Goal: Task Accomplishment & Management: Manage account settings

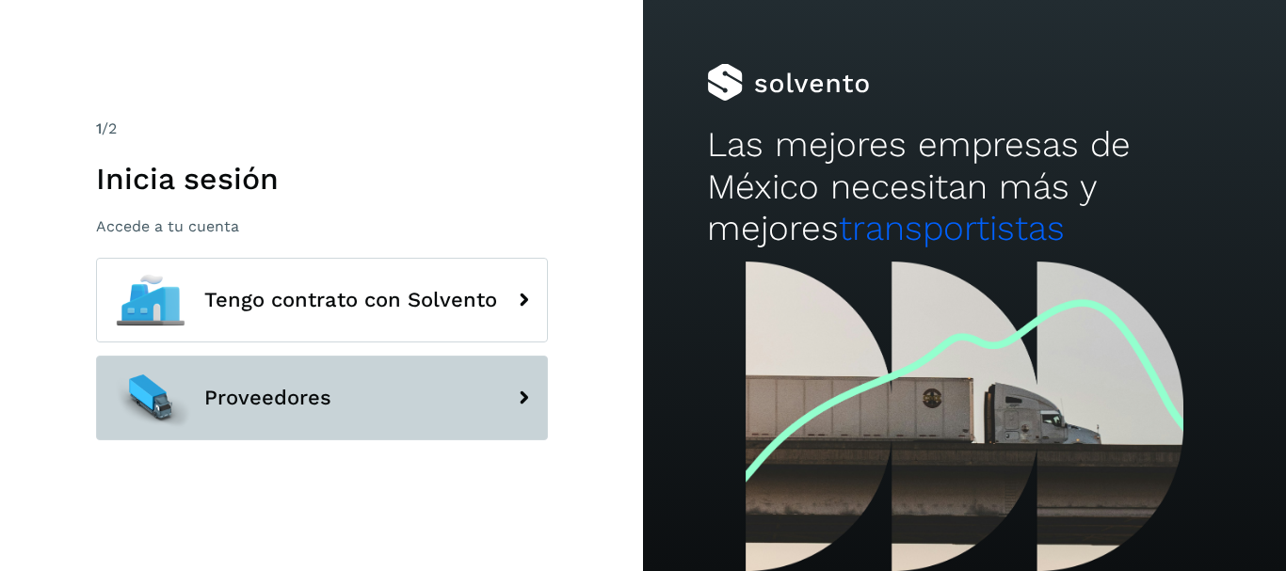
click at [397, 368] on button "Proveedores" at bounding box center [322, 398] width 452 height 85
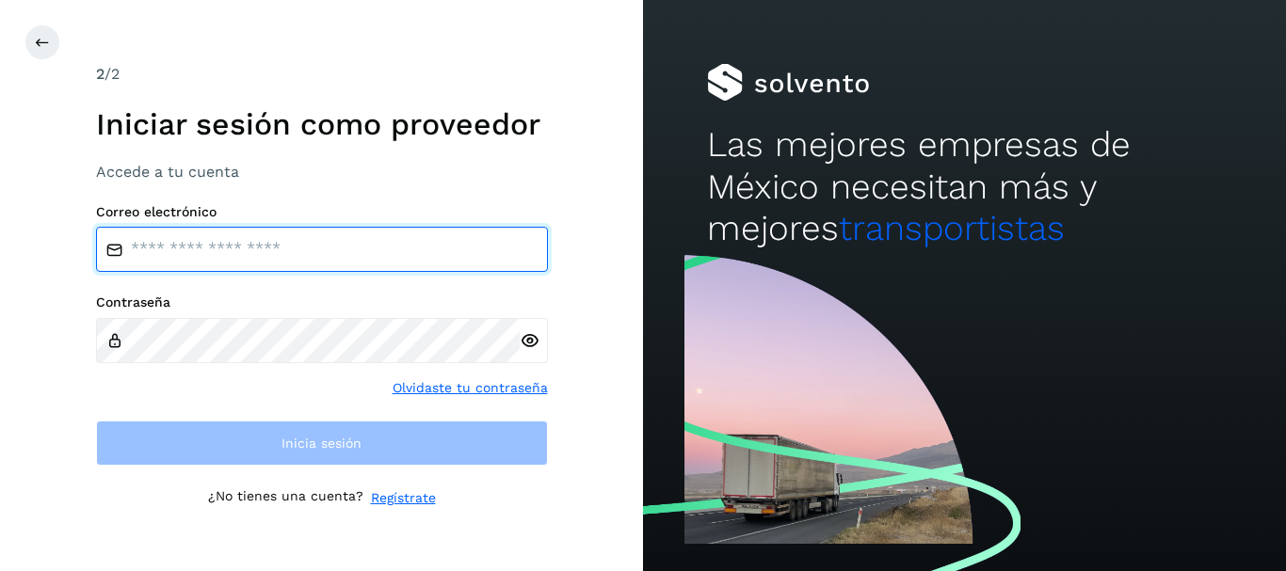
type input "**********"
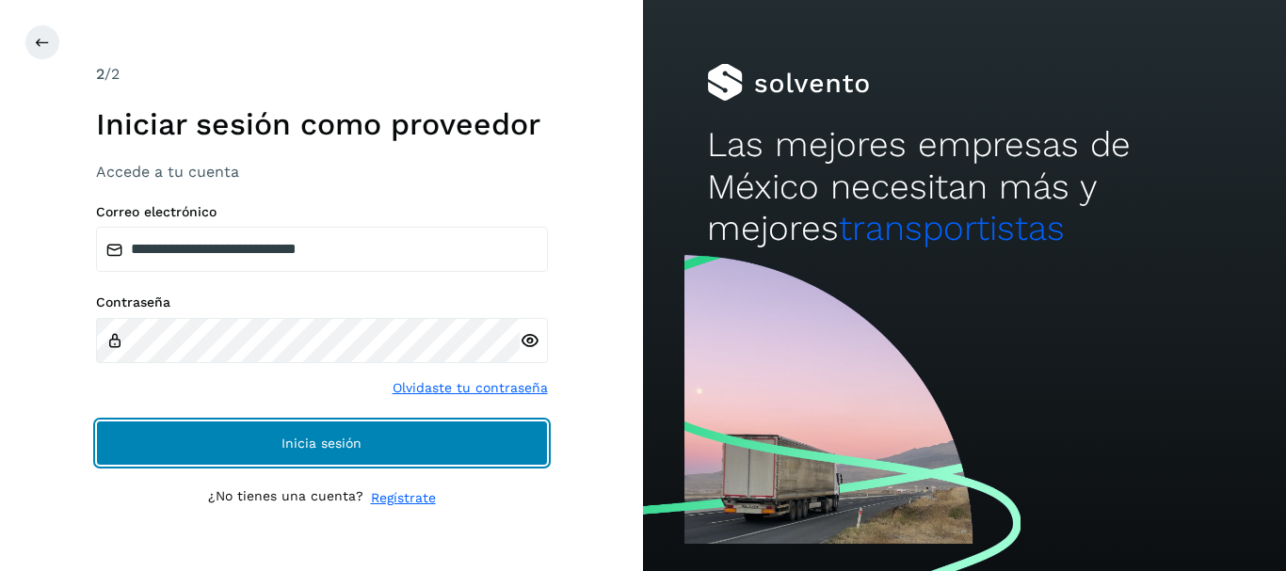
click at [377, 454] on button "Inicia sesión" at bounding box center [322, 443] width 452 height 45
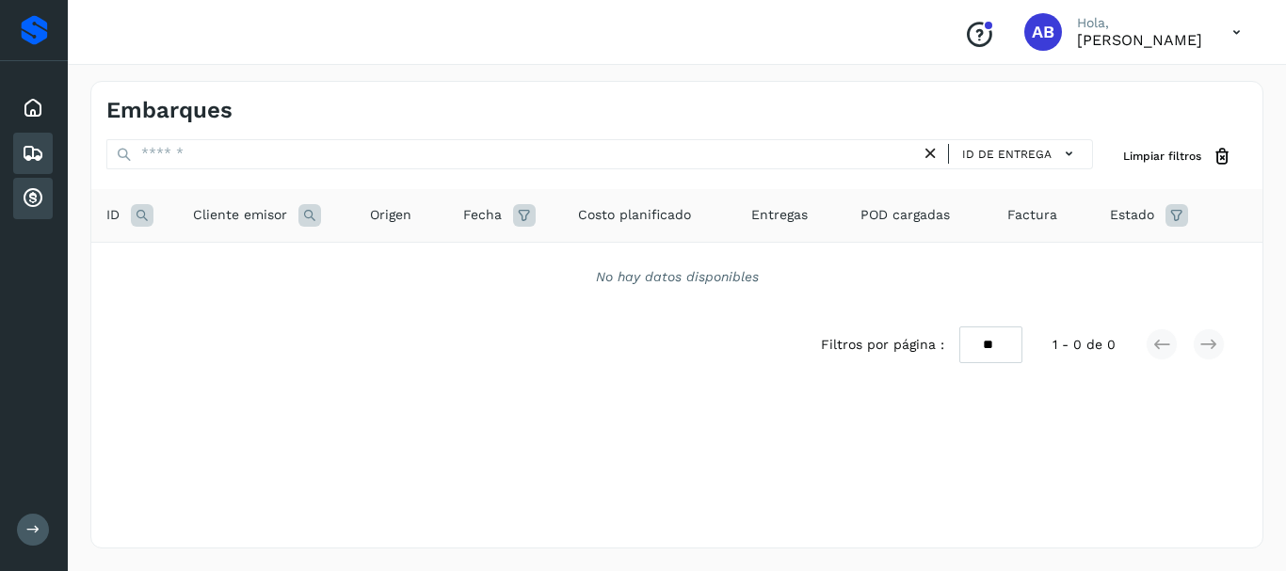
click at [18, 200] on div "Cuentas por cobrar" at bounding box center [33, 198] width 40 height 41
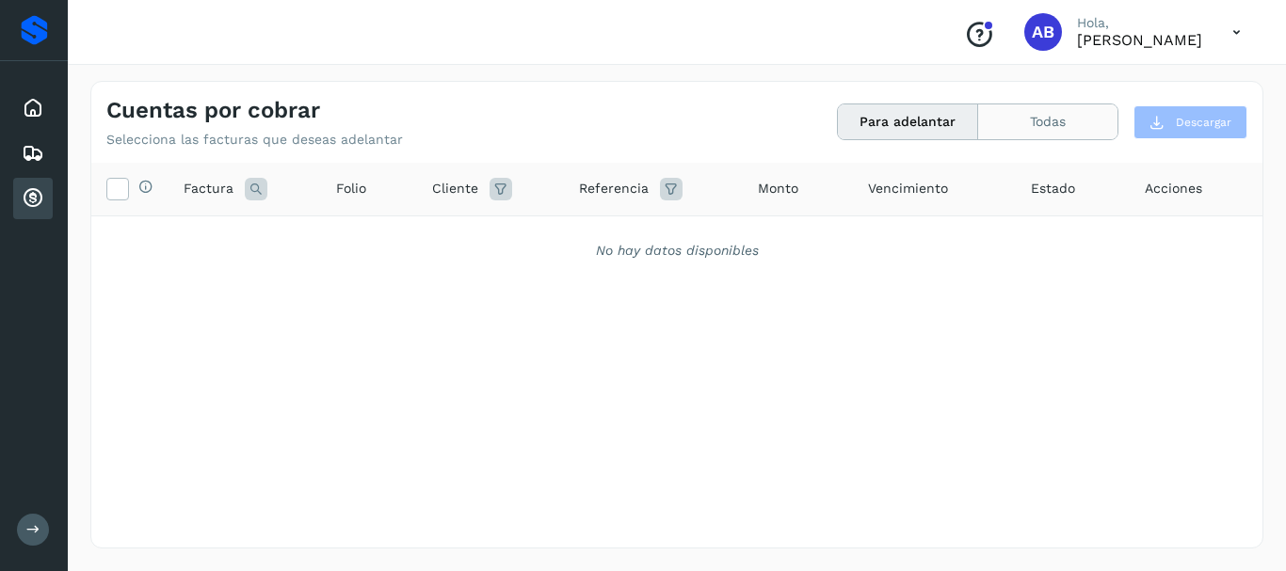
click at [1076, 125] on button "Todas" at bounding box center [1047, 121] width 139 height 35
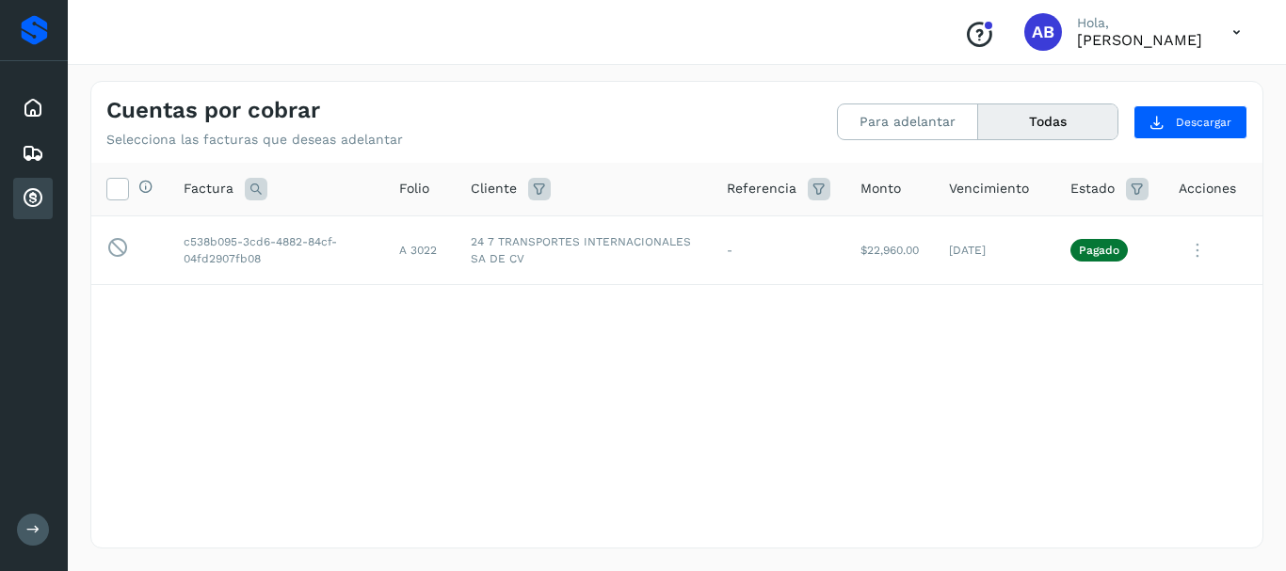
click at [1235, 32] on icon at bounding box center [1236, 32] width 39 height 39
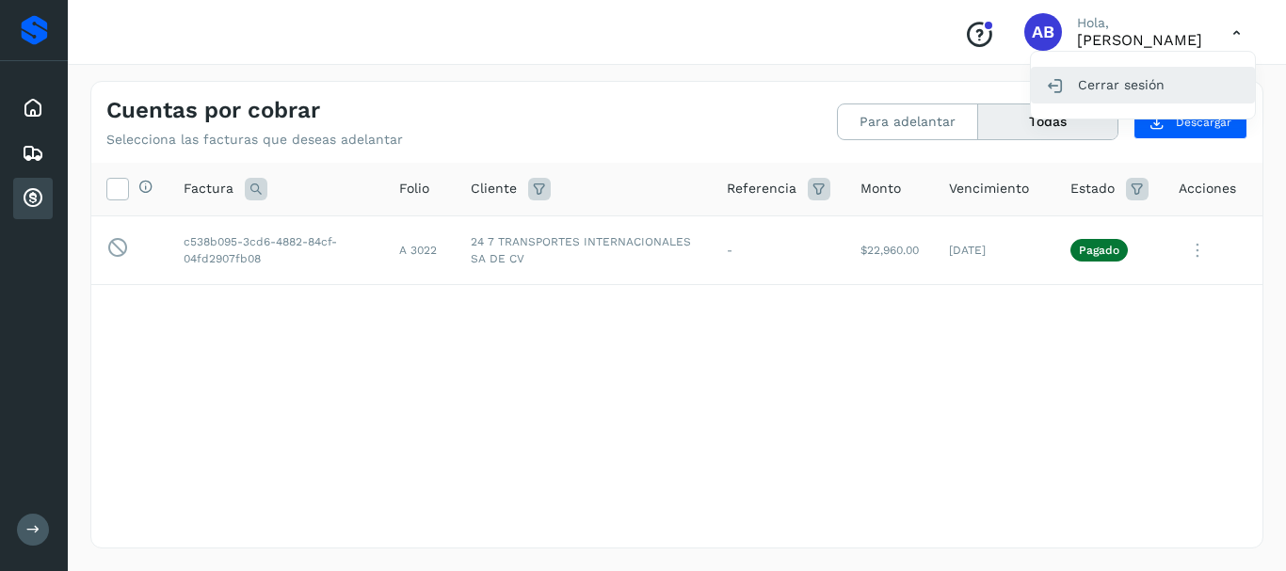
click at [1173, 86] on div "Cerrar sesión" at bounding box center [1143, 85] width 224 height 36
